Goal: Task Accomplishment & Management: Manage account settings

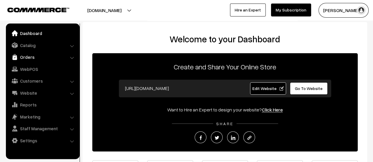
click at [22, 57] on link "Orders" at bounding box center [42, 57] width 70 height 11
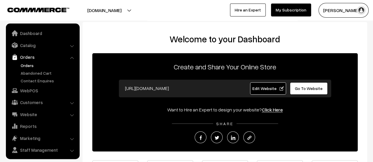
click at [31, 64] on link "Orders" at bounding box center [48, 66] width 58 height 6
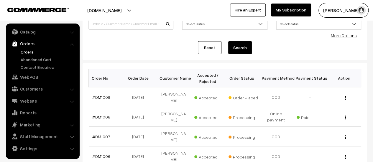
scroll to position [55, 0]
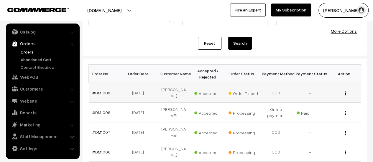
click at [99, 91] on link "#DM1009" at bounding box center [101, 93] width 18 height 5
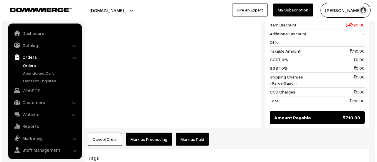
scroll to position [14, 0]
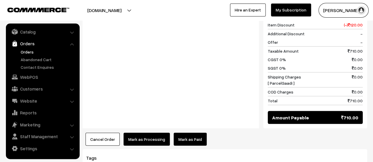
click at [139, 133] on button "Mark as Processing" at bounding box center [147, 139] width 46 height 13
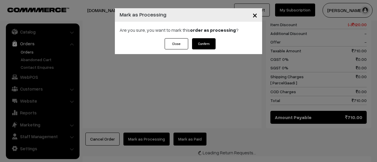
click at [202, 42] on button "Confirm" at bounding box center [204, 43] width 24 height 11
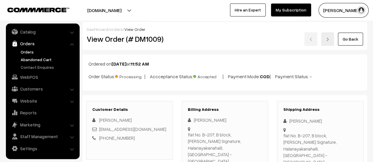
click at [29, 59] on link "Abandoned Cart" at bounding box center [48, 60] width 58 height 6
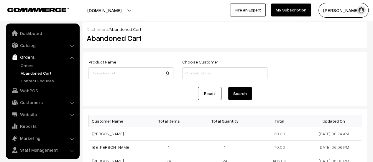
scroll to position [14, 0]
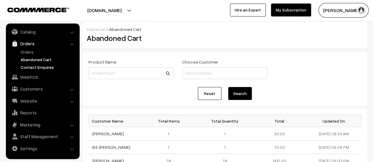
click at [33, 66] on link "Contact Enquires" at bounding box center [48, 67] width 58 height 6
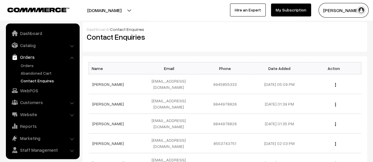
scroll to position [14, 0]
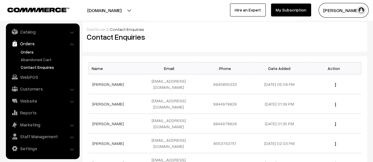
click at [25, 51] on link "Orders" at bounding box center [48, 52] width 58 height 6
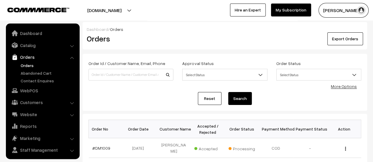
scroll to position [14, 0]
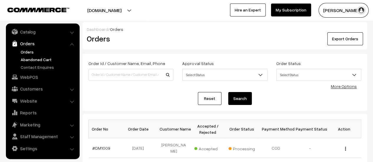
click at [42, 60] on link "Abandoned Cart" at bounding box center [48, 60] width 58 height 6
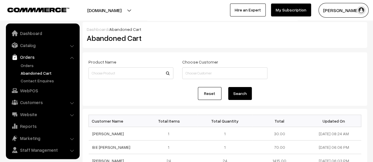
scroll to position [14, 0]
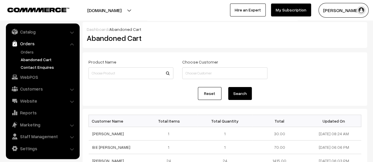
click at [31, 66] on link "Contact Enquires" at bounding box center [48, 67] width 58 height 6
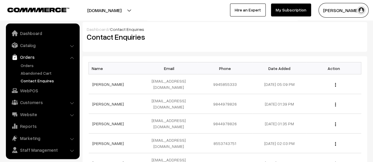
scroll to position [14, 0]
